Goal: Information Seeking & Learning: Learn about a topic

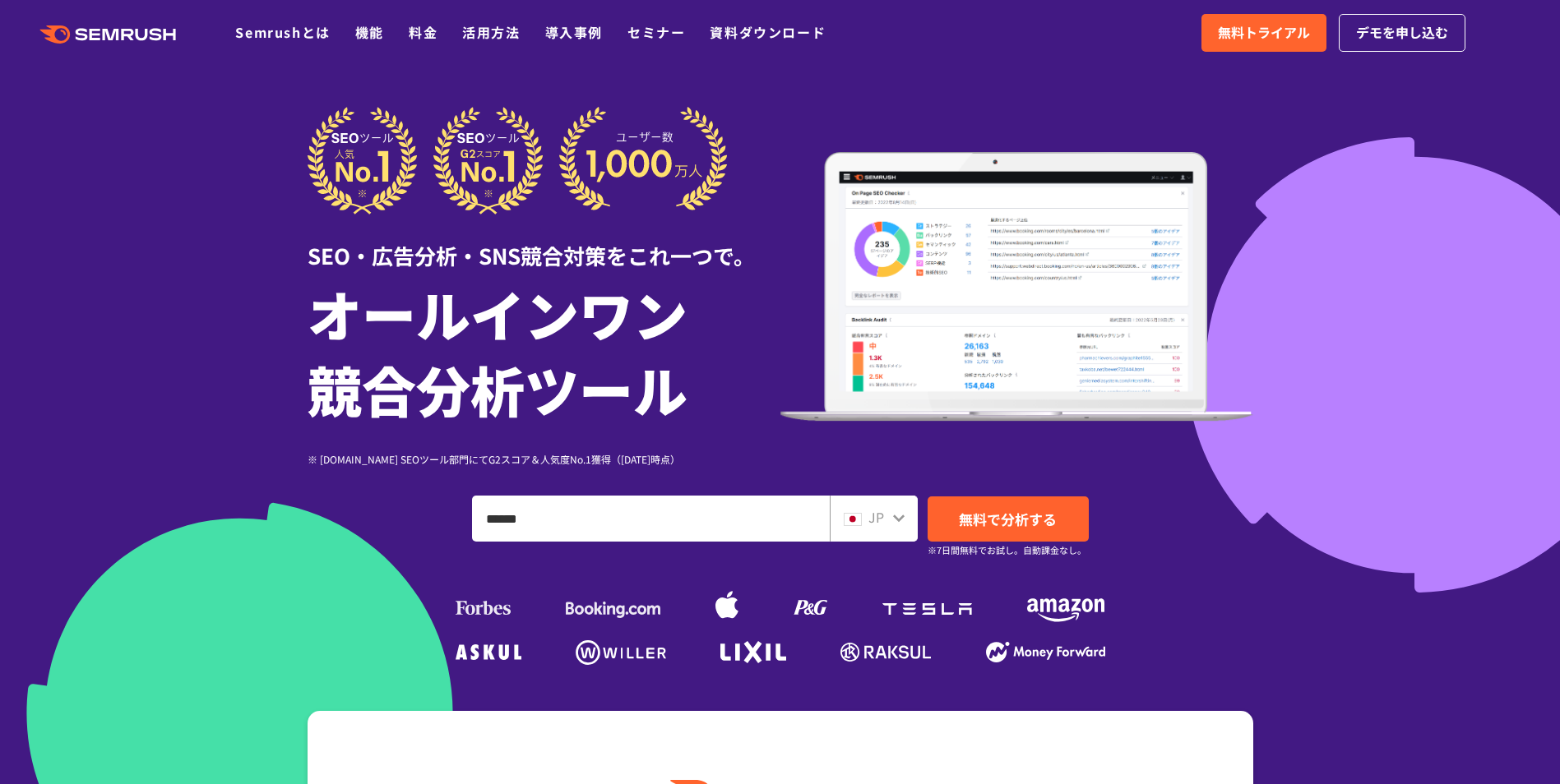
type input "******"
click at [1062, 507] on link "無料で分析する" at bounding box center [1008, 519] width 162 height 45
type input "****"
click at [1064, 506] on link "無料で分析する" at bounding box center [1008, 519] width 162 height 45
